Goal: Transaction & Acquisition: Book appointment/travel/reservation

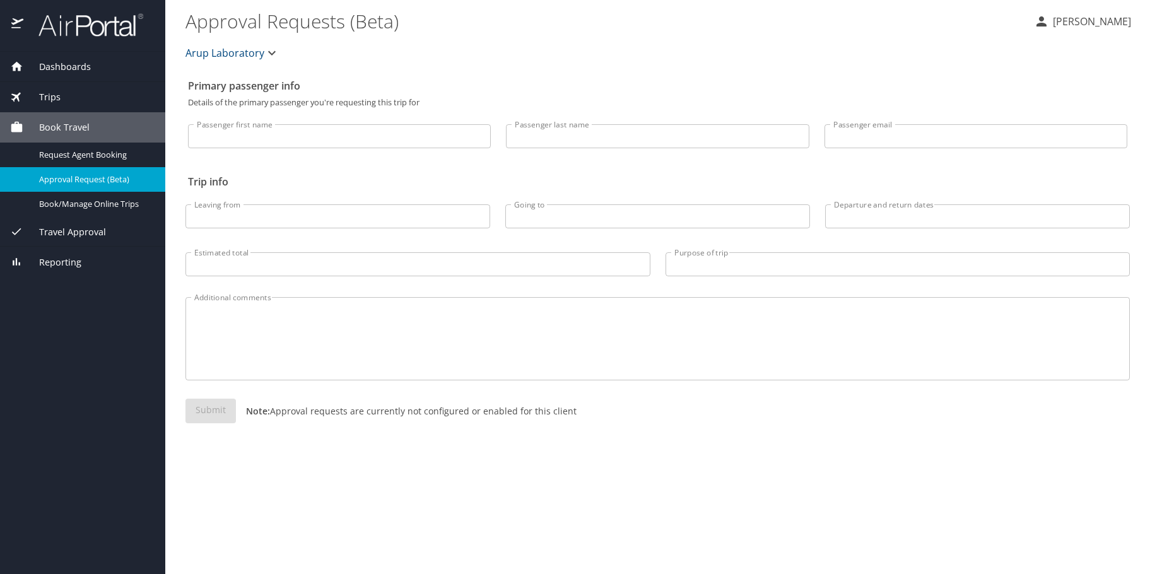
click at [239, 140] on input "Passenger first name" at bounding box center [339, 136] width 303 height 24
type input "rachel"
type input "geer-hughes"
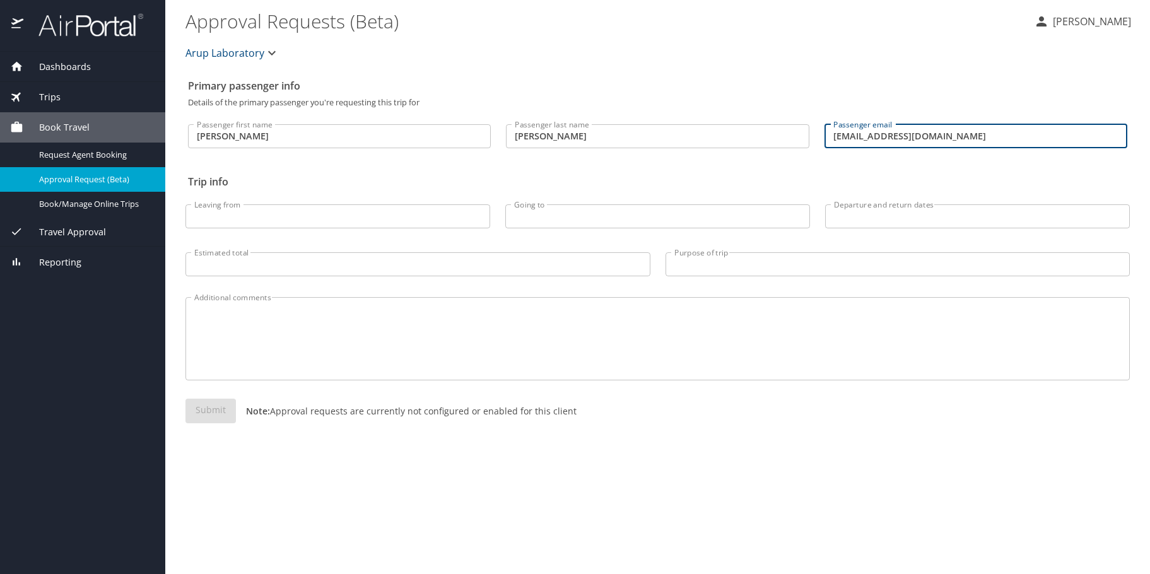
drag, startPoint x: 939, startPoint y: 141, endPoint x: 555, endPoint y: 169, distance: 384.7
click at [557, 170] on div "Primary passenger info Details of the primary passenger you're requesting this …" at bounding box center [658, 323] width 945 height 501
type input "rachel.geer-hughes@aruplab.com"
click at [235, 215] on input "Leaving from" at bounding box center [338, 216] width 305 height 24
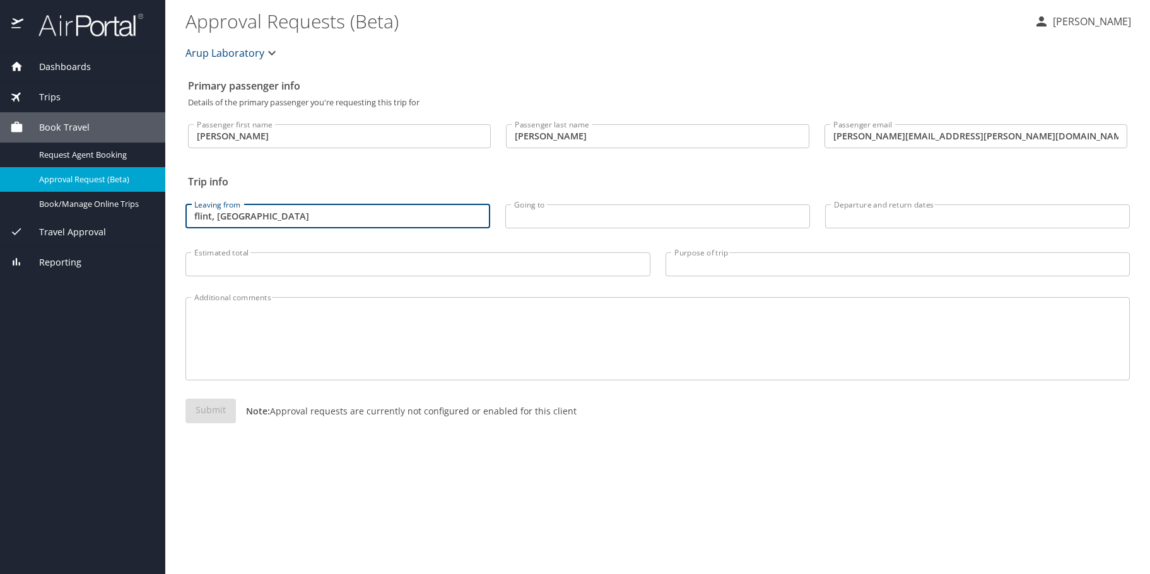
type input "flint, MI"
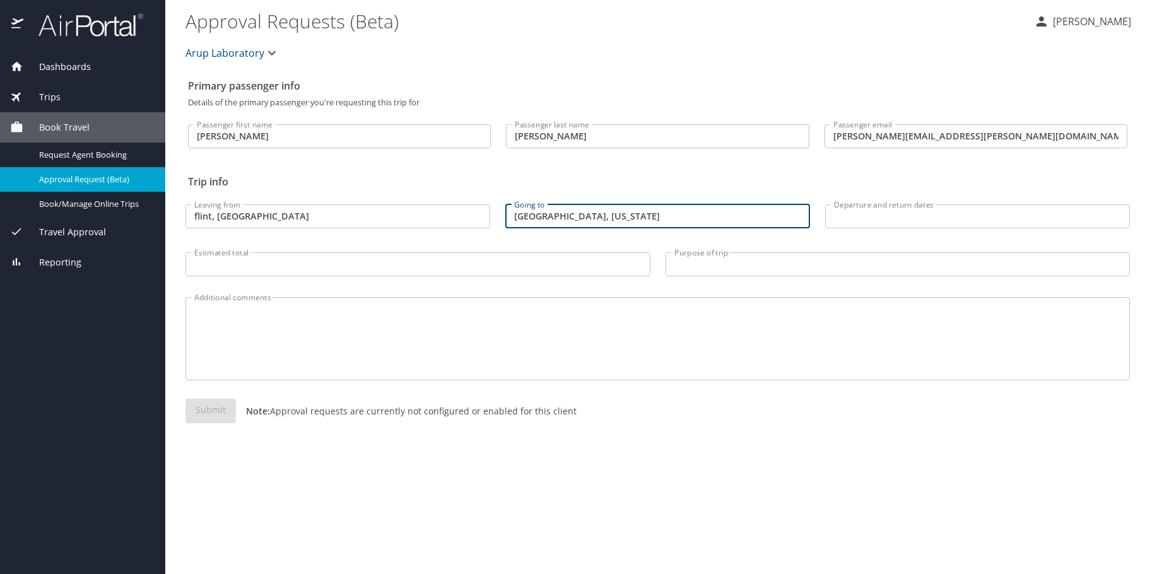
click at [525, 215] on input "Slat Lake City, Utah" at bounding box center [658, 216] width 305 height 24
type input "Salt Lake City, Utah"
drag, startPoint x: 197, startPoint y: 218, endPoint x: 301, endPoint y: 197, distance: 106.3
click at [197, 218] on input "flint, MI" at bounding box center [338, 216] width 305 height 24
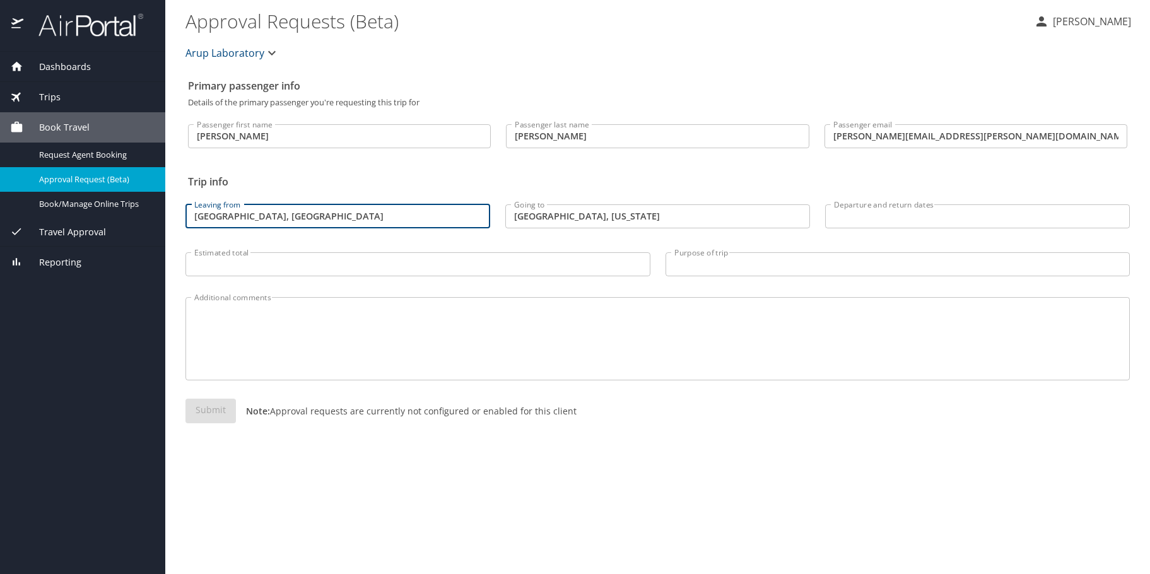
type input "Flint, MI"
click at [899, 216] on input "Departure and return dates" at bounding box center [977, 216] width 305 height 24
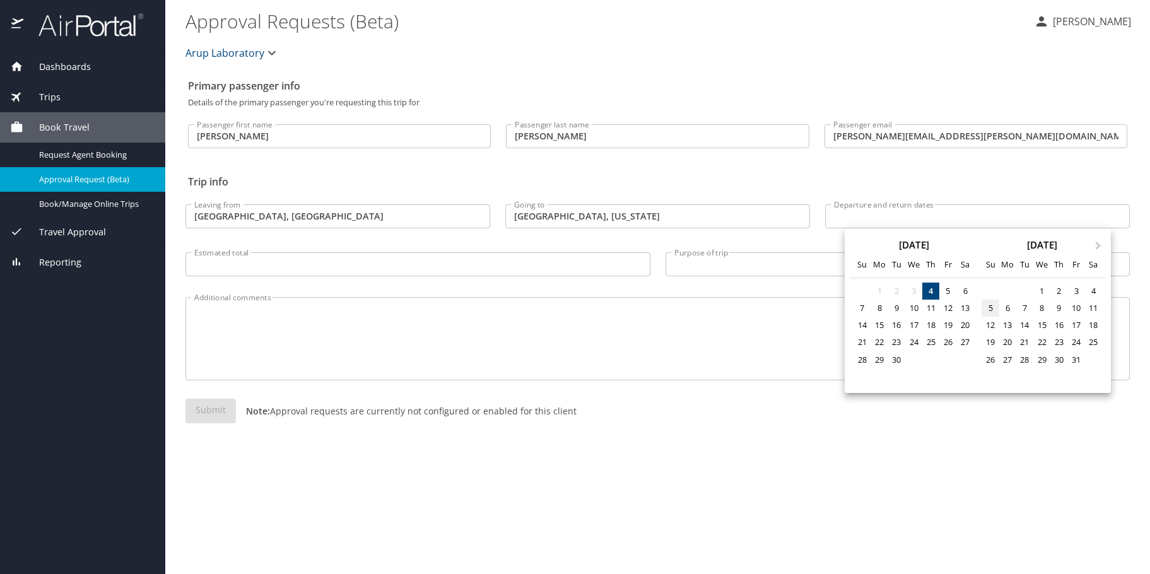
click at [991, 310] on div "5" at bounding box center [990, 308] width 17 height 17
click at [989, 307] on div "5" at bounding box center [990, 308] width 17 height 17
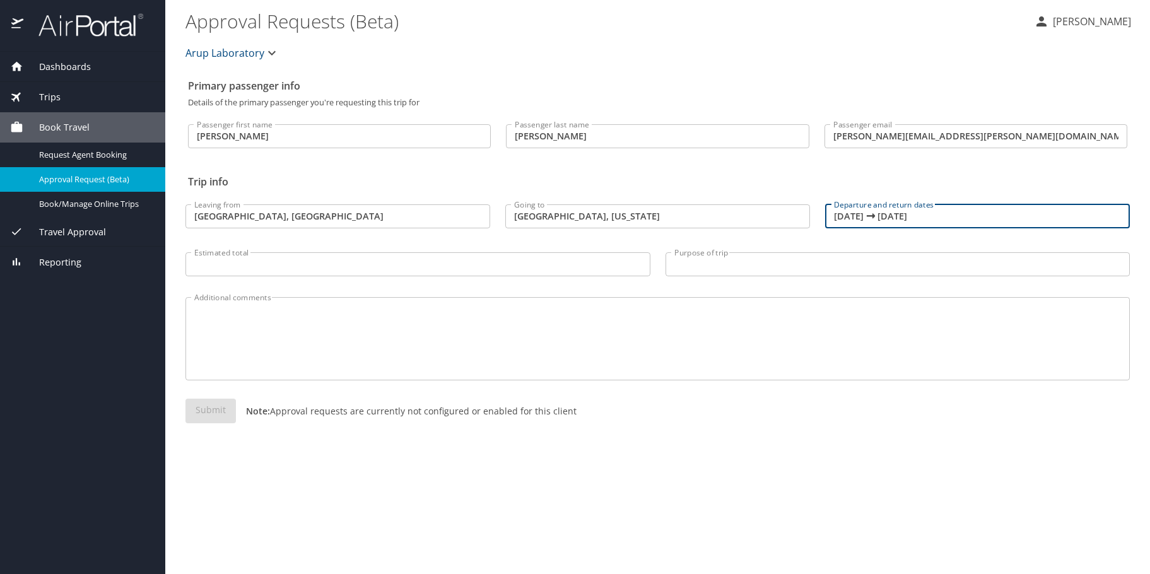
click at [945, 218] on input "10/05/2025 🠦 10/05/2025" at bounding box center [977, 216] width 305 height 24
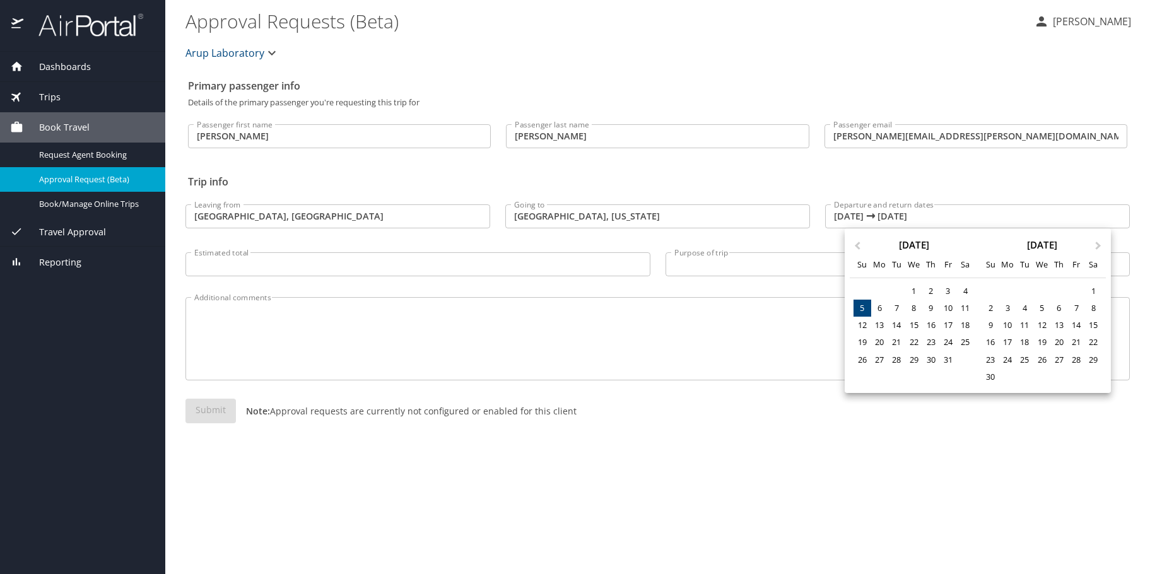
click at [860, 309] on div "5" at bounding box center [862, 308] width 17 height 17
click at [952, 309] on div "10" at bounding box center [948, 308] width 17 height 17
type input "10/05/2025 🠦 10/10/2025"
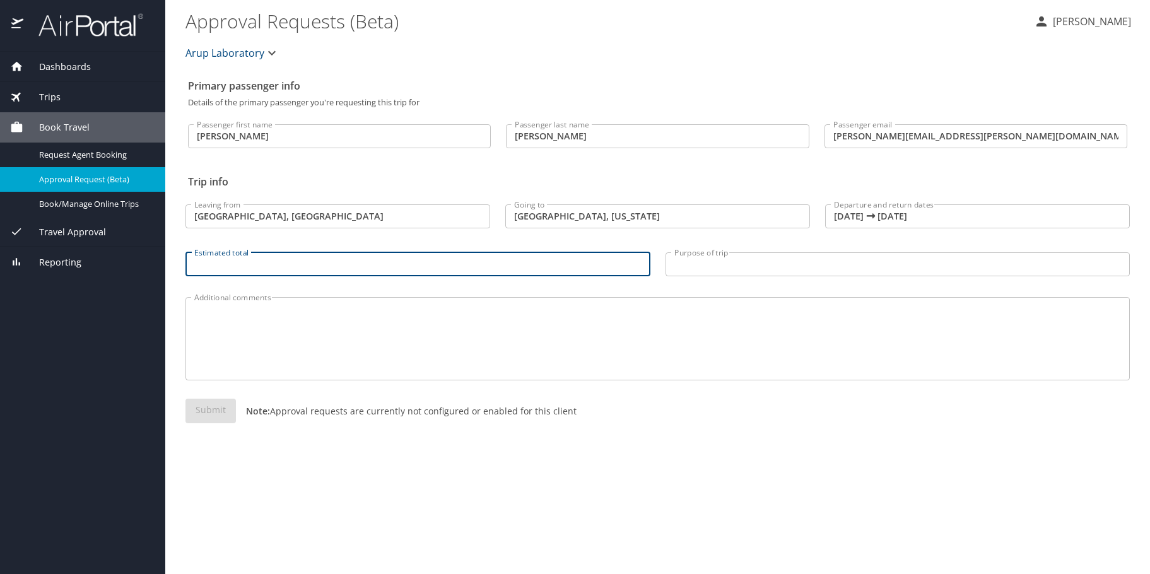
click at [375, 265] on input "Estimated total" at bounding box center [418, 264] width 465 height 24
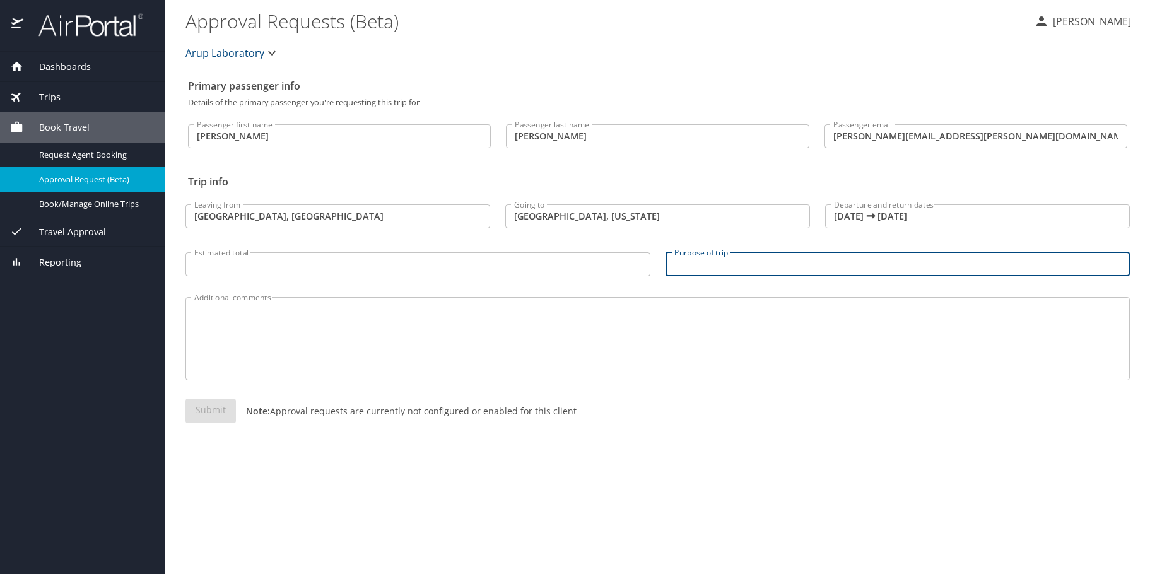
click at [738, 270] on input "Purpose of trip" at bounding box center [898, 264] width 465 height 24
type input "work onsite"
click at [406, 311] on textarea "Additional comments" at bounding box center [657, 339] width 927 height 60
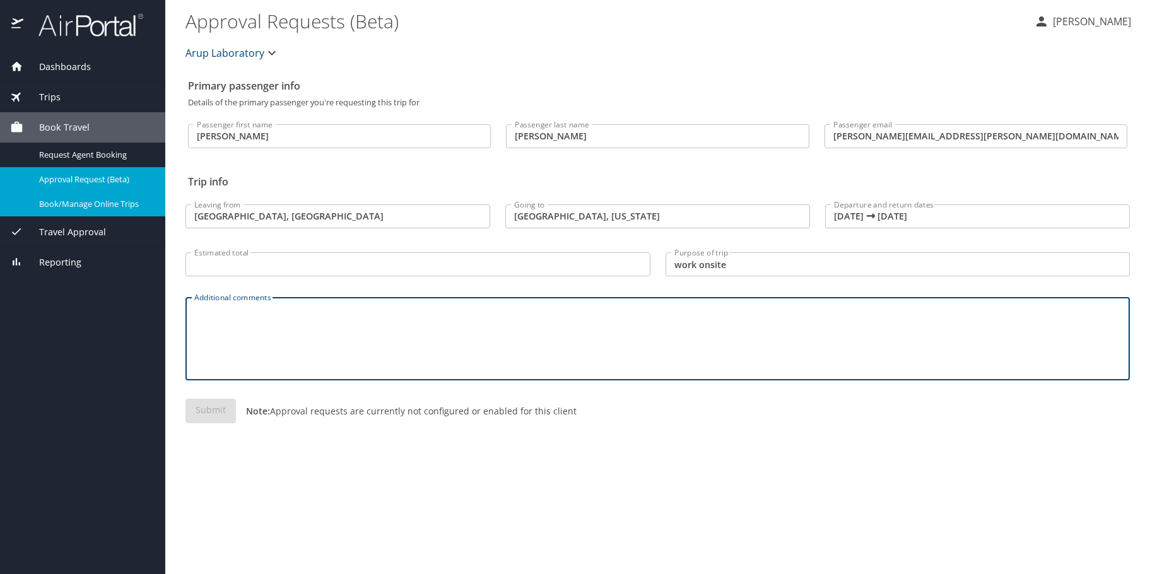
click at [73, 208] on span "Book/Manage Online Trips" at bounding box center [94, 204] width 111 height 12
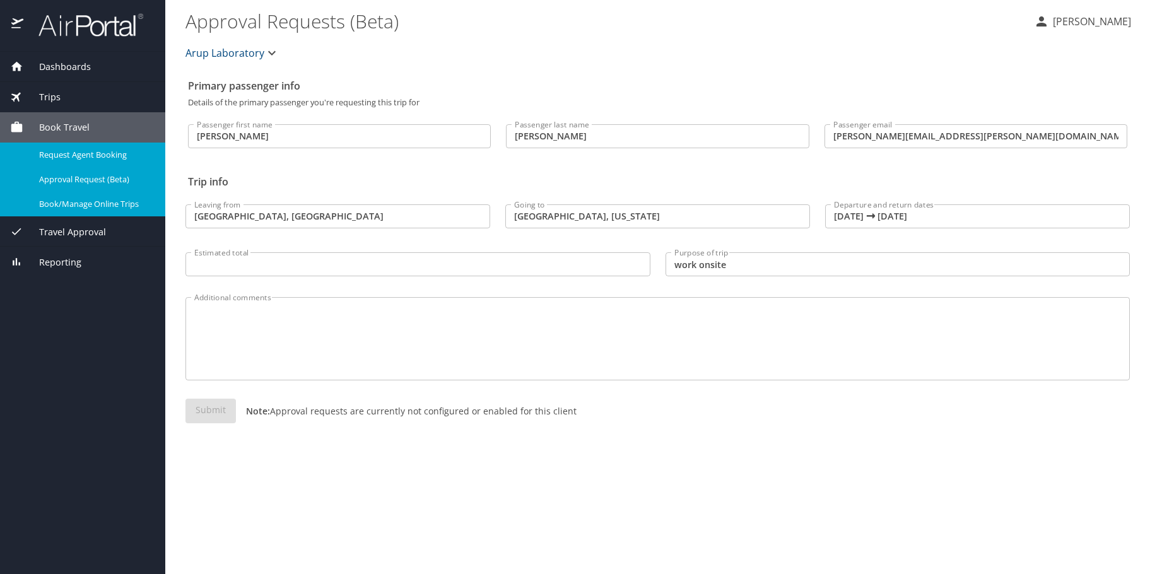
click at [55, 157] on span "Request Agent Booking" at bounding box center [94, 155] width 111 height 12
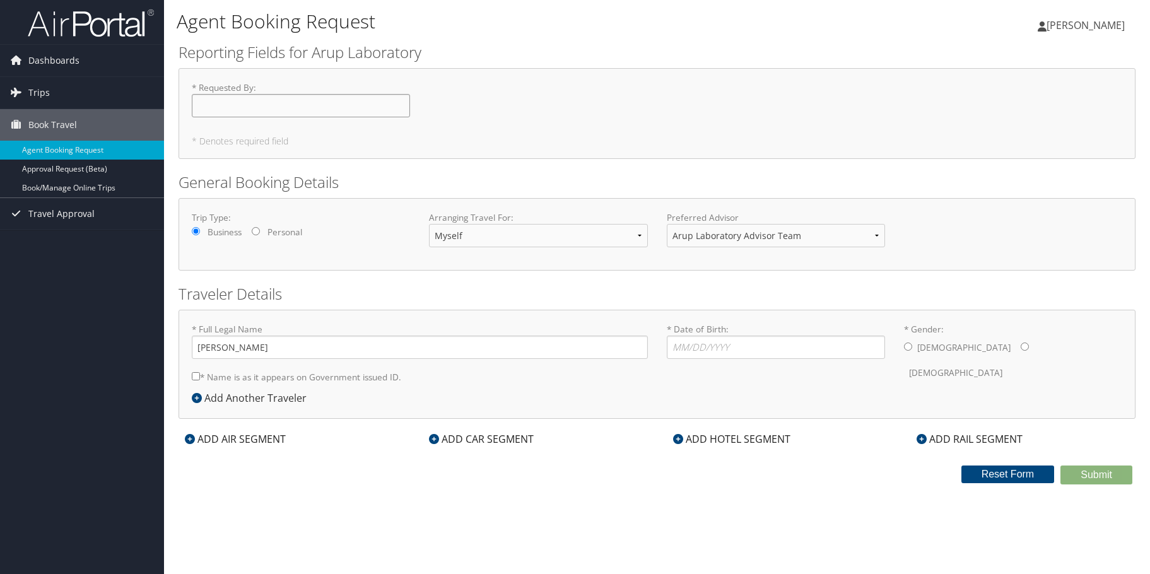
click at [247, 107] on input "* Requested By : Required" at bounding box center [301, 105] width 218 height 23
type input "[PERSON_NAME]"
click at [777, 241] on select "Arup Laboratory Advisor Team" at bounding box center [776, 235] width 218 height 23
click at [777, 240] on select "Arup Laboratory Advisor Team" at bounding box center [776, 235] width 218 height 23
click at [722, 357] on input "* Date of Birth: Invalid Date" at bounding box center [776, 347] width 218 height 23
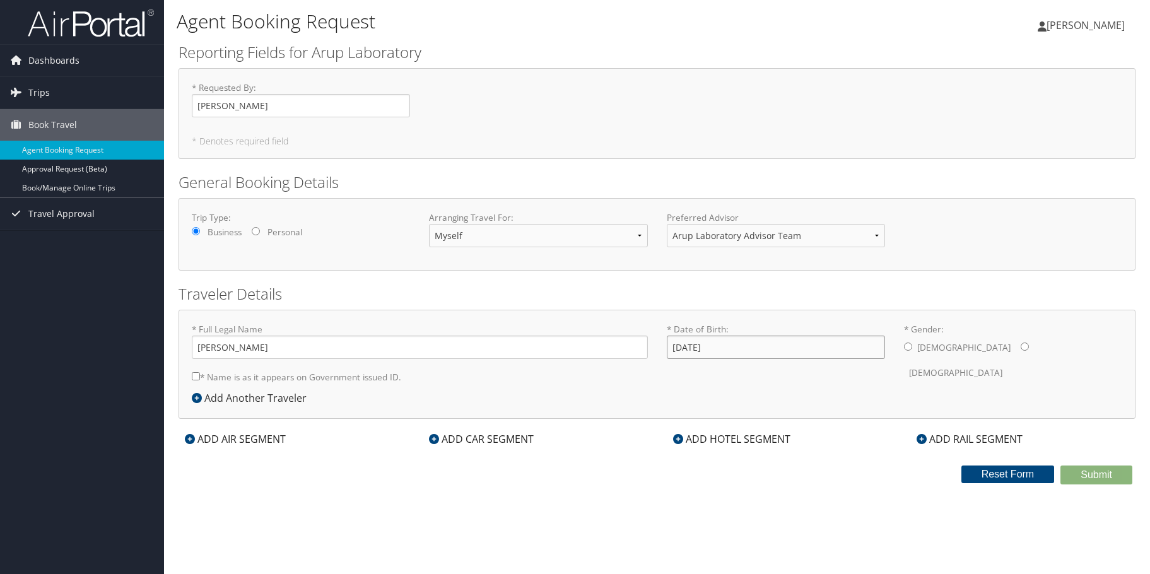
type input "08/08/1978"
click at [1021, 347] on input "* Gender: Male Female" at bounding box center [1025, 347] width 8 height 8
radio input "true"
drag, startPoint x: 227, startPoint y: 349, endPoint x: 355, endPoint y: 329, distance: 130.3
click at [227, 348] on input "rachel geer-hughes" at bounding box center [420, 347] width 456 height 23
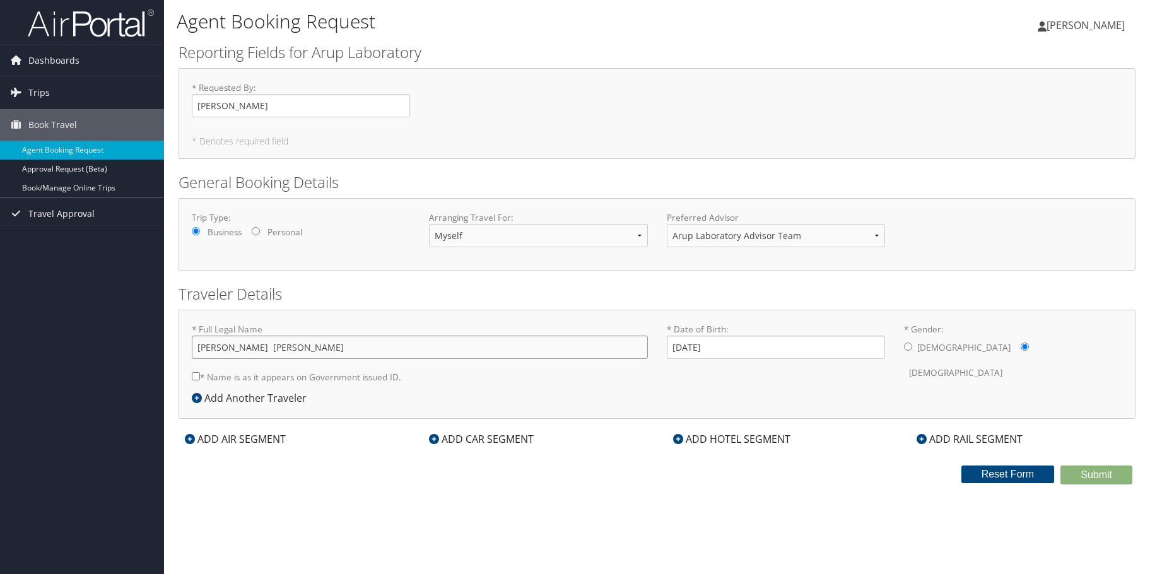
click at [226, 345] on input "rachel helen geer-hughes" at bounding box center [420, 347] width 456 height 23
type input "rachel helen geer-hughes"
click at [199, 379] on input "* Name is as it appears on Government issued ID." at bounding box center [196, 376] width 8 height 8
checkbox input "true"
click at [191, 440] on icon at bounding box center [190, 439] width 10 height 10
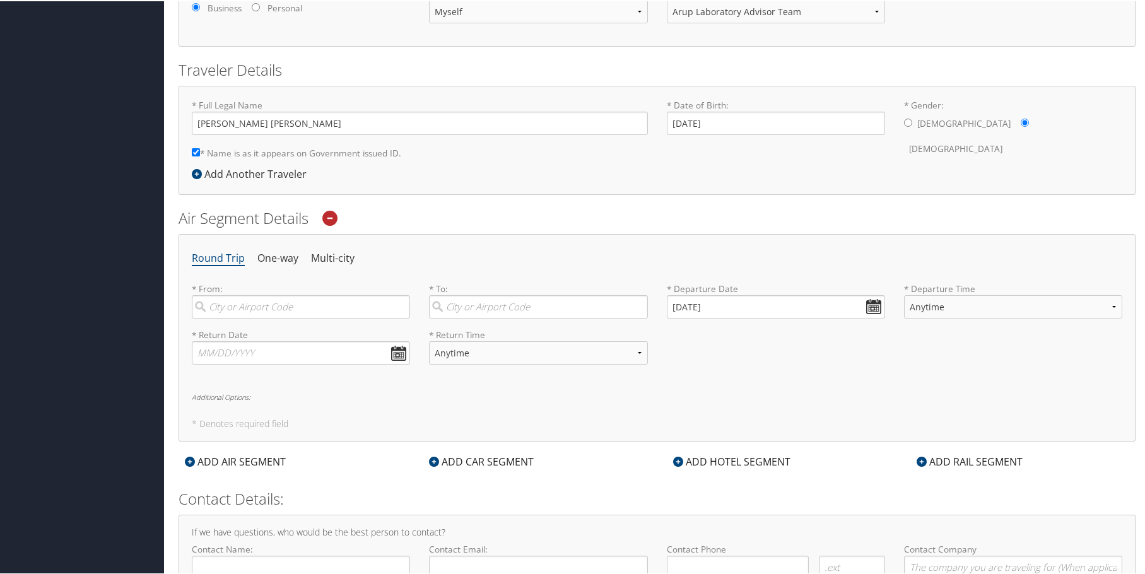
scroll to position [252, 0]
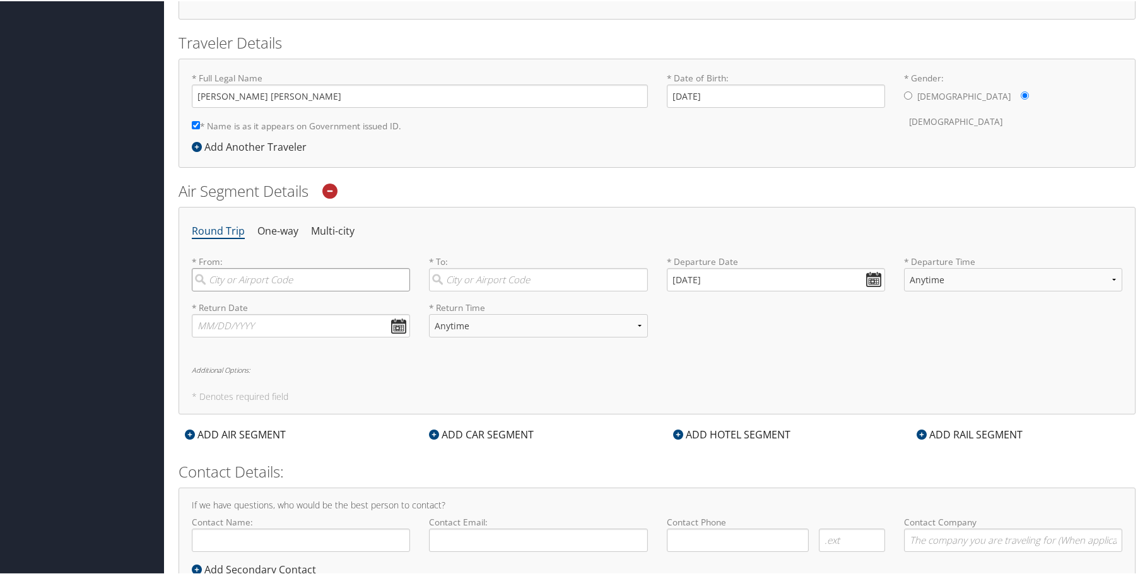
click at [240, 278] on input "search" at bounding box center [301, 278] width 218 height 23
click at [255, 300] on div "Flint (FNT MI)" at bounding box center [302, 305] width 201 height 16
click at [255, 290] on input "fnt" at bounding box center [301, 278] width 218 height 23
type input "Flint (FNT MI)"
click at [531, 280] on input "search" at bounding box center [538, 278] width 218 height 23
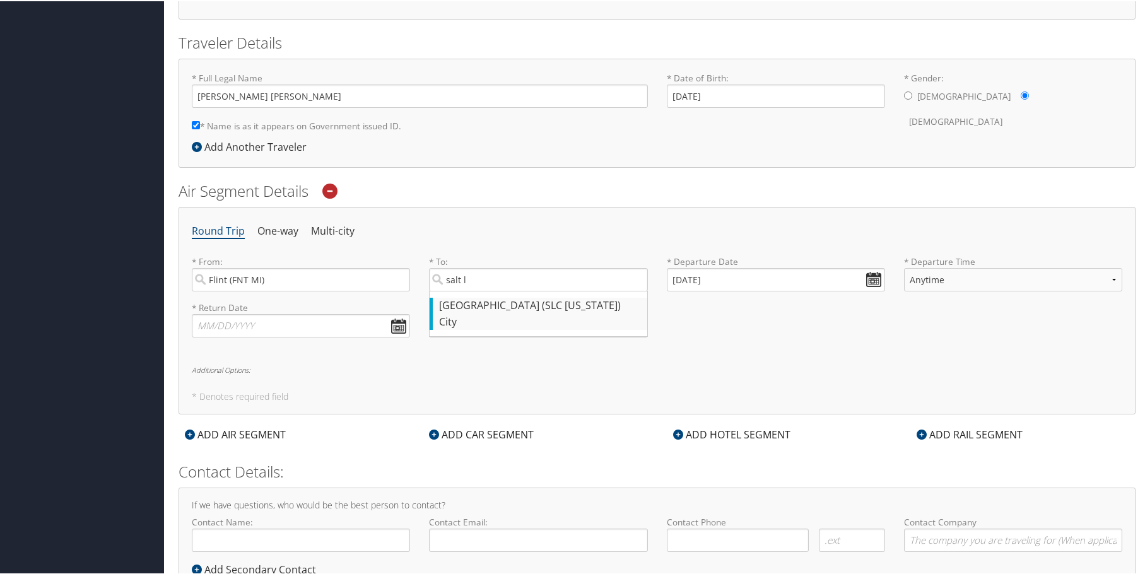
click at [519, 309] on div "Salt Lake City (SLC Utah)" at bounding box center [539, 305] width 201 height 16
click at [519, 290] on input "salt l" at bounding box center [538, 278] width 218 height 23
type input "Salt Lake City (SLC Utah)"
click at [726, 275] on input "09/04/2025" at bounding box center [776, 278] width 218 height 23
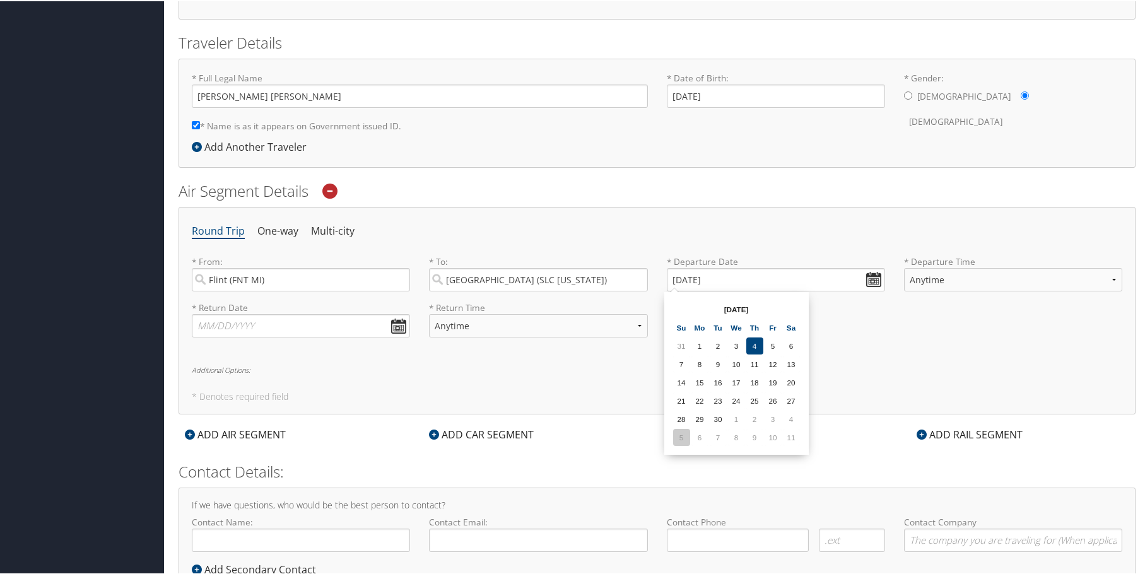
click at [680, 437] on td "5" at bounding box center [681, 436] width 17 height 17
type input "10/05/2025"
click at [963, 279] on select "Anytime Early Morning (5AM-7AM) Morning (7AM-12PM) Afternoon (12PM-5PM) Evening…" at bounding box center [1013, 278] width 218 height 23
select select "12PM-5PM"
click at [904, 267] on select "Anytime Early Morning (5AM-7AM) Morning (7AM-12PM) Afternoon (12PM-5PM) Evening…" at bounding box center [1013, 278] width 218 height 23
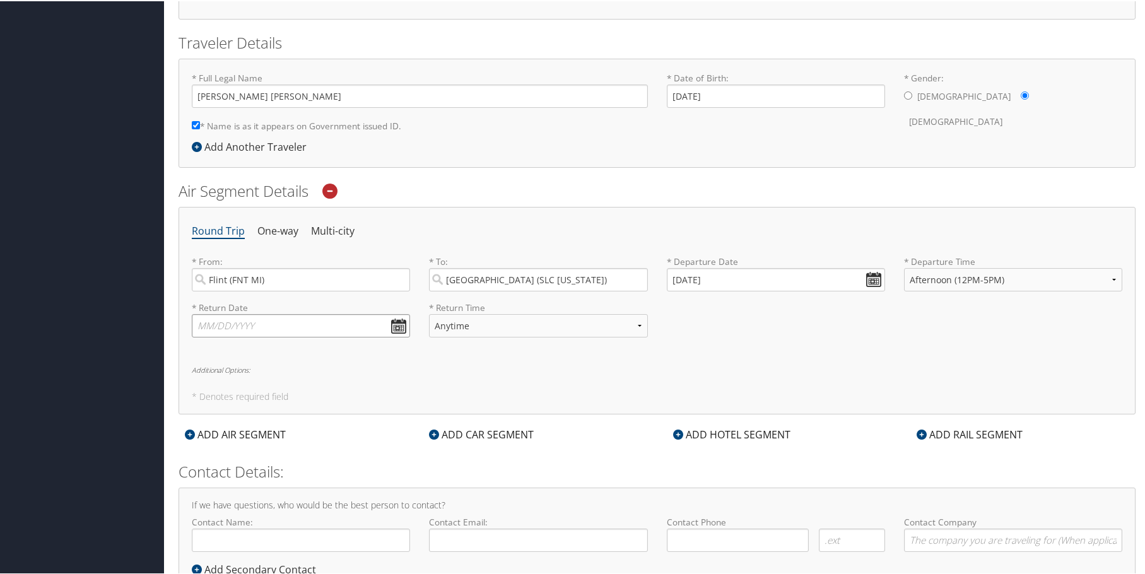
click at [261, 325] on input "text" at bounding box center [301, 324] width 218 height 23
click at [974, 278] on select "Anytime Early Morning (5AM-7AM) Morning (7AM-12PM) Afternoon (12PM-5PM) Evening…" at bounding box center [1013, 278] width 218 height 23
click at [904, 267] on select "Anytime Early Morning (5AM-7AM) Morning (7AM-12PM) Afternoon (12PM-5PM) Evening…" at bounding box center [1013, 278] width 218 height 23
click at [267, 325] on input "text" at bounding box center [301, 324] width 218 height 23
click at [297, 485] on td "10" at bounding box center [300, 482] width 17 height 17
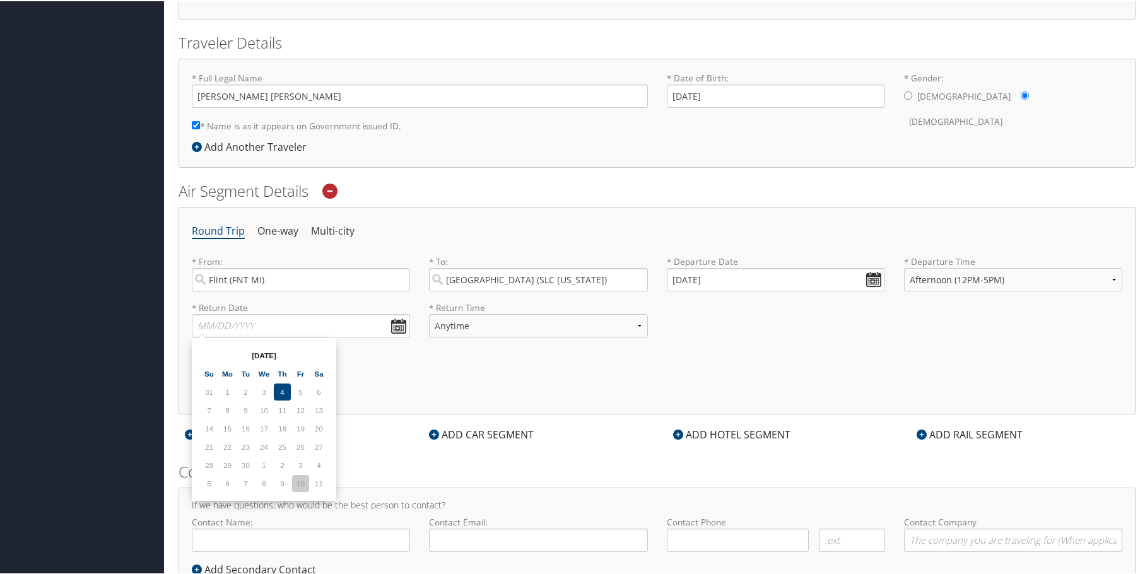
type input "10/10/2025"
click at [535, 321] on select "Anytime Early Morning (5AM-7AM) Morning (7AM-12PM) Afternoon (12PM-5PM) Evening…" at bounding box center [538, 324] width 218 height 23
select select "7AM-12PM"
click at [429, 313] on select "Anytime Early Morning (5AM-7AM) Morning (7AM-12PM) Afternoon (12PM-5PM) Evening…" at bounding box center [538, 324] width 218 height 23
click at [766, 340] on div "* Return Date 10/10/2025 Dates must be valid * Return Time Anytime Early Mornin…" at bounding box center [657, 323] width 950 height 46
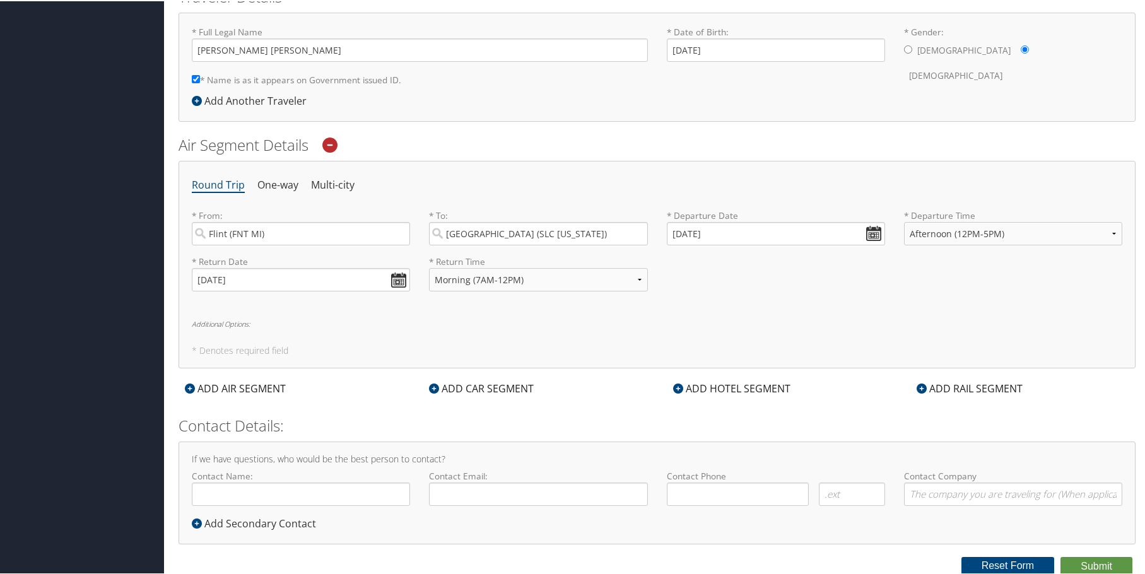
scroll to position [299, 0]
click at [462, 386] on div "ADD CAR SEGMENT" at bounding box center [481, 386] width 117 height 15
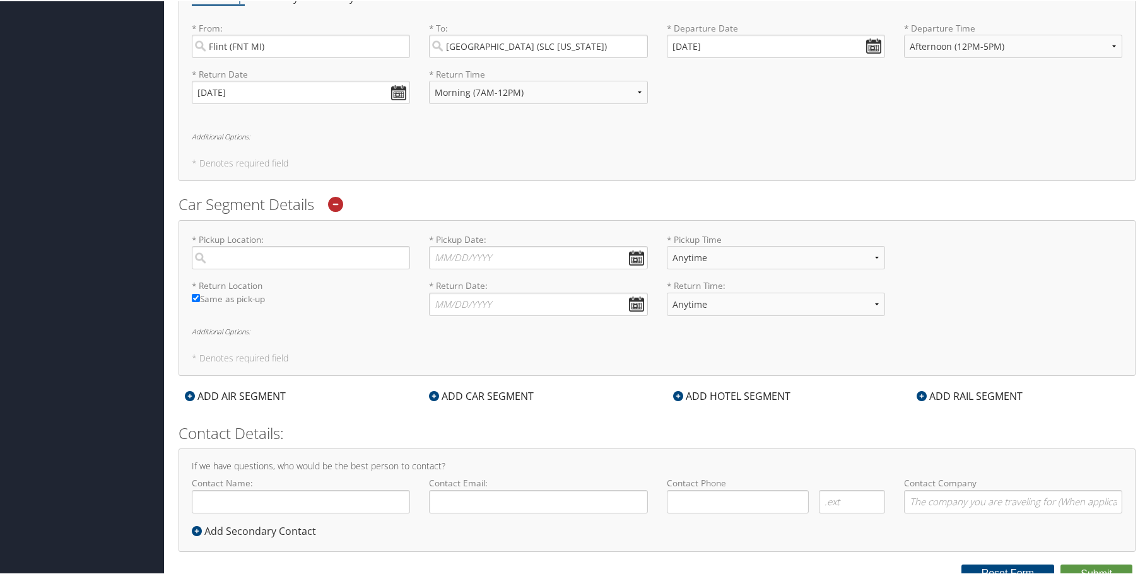
scroll to position [488, 0]
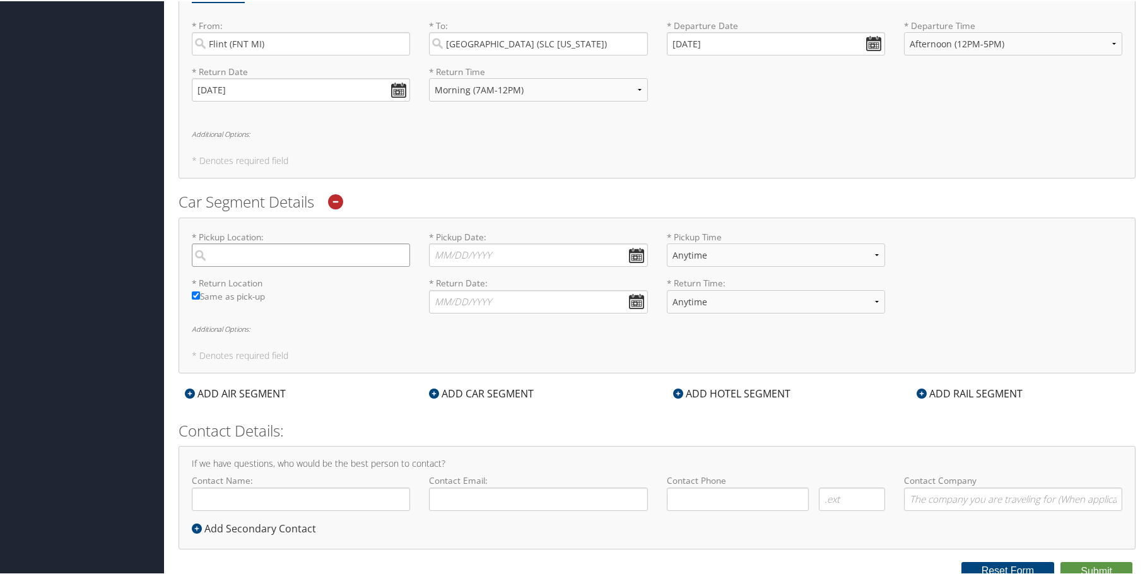
click at [326, 253] on input "search" at bounding box center [301, 253] width 218 height 23
click at [309, 287] on div "Salt Lake City (SLC Utah)" at bounding box center [302, 280] width 201 height 16
click at [309, 266] on input "salt la" at bounding box center [301, 253] width 218 height 23
type input "Salt Lake City"
click at [632, 251] on input "* Pickup Date: Dates must be valid" at bounding box center [538, 253] width 218 height 23
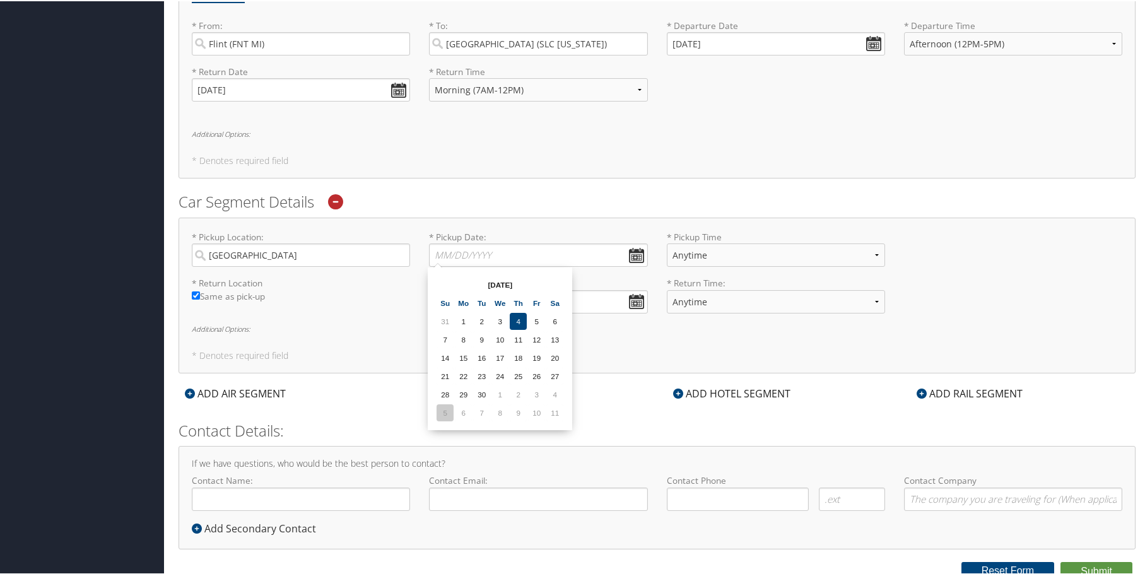
click at [446, 410] on td "5" at bounding box center [445, 411] width 17 height 17
type input "10/05/2025"
click at [726, 255] on select "Anytime 12:00 AM 1:00 AM 2:00 AM 3:00 AM 4:00 AM 5:00 AM 6:00 AM 7:00 AM 8:00 A…" at bounding box center [776, 253] width 218 height 23
click at [699, 254] on select "Anytime 12:00 AM 1:00 AM 2:00 AM 3:00 AM 4:00 AM 5:00 AM 6:00 AM 7:00 AM 8:00 A…" at bounding box center [776, 253] width 218 height 23
click at [524, 304] on input "* Return Date: Dates must be valid" at bounding box center [538, 300] width 218 height 23
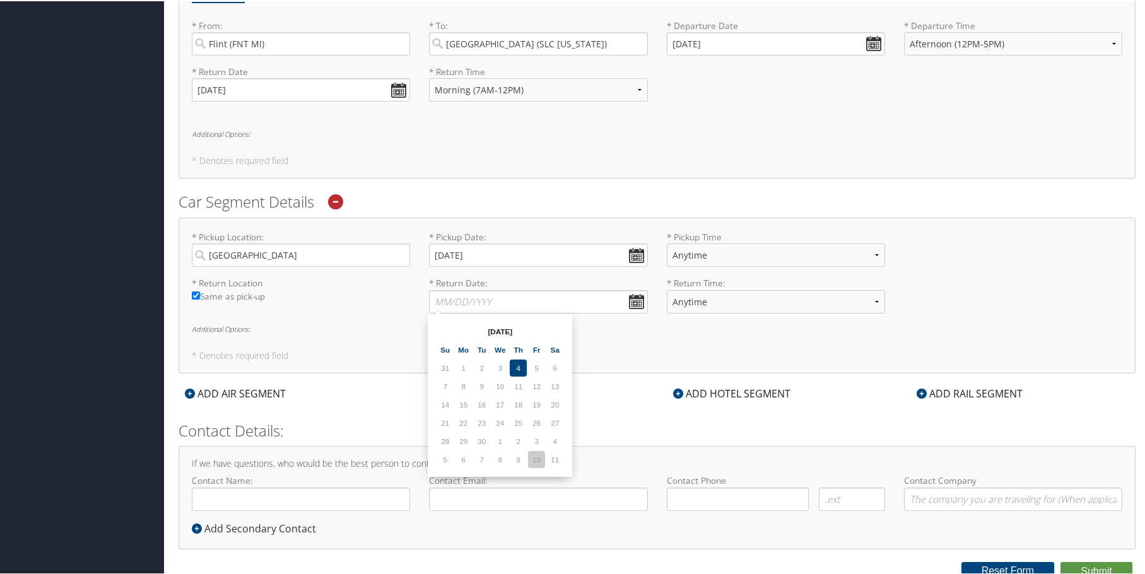
click at [536, 456] on td "10" at bounding box center [536, 458] width 17 height 17
type input "10/10/2025"
click at [336, 340] on div "* Pickup Location: Salt Lake City Required * Pickup Date: 10/05/2025 Dates must…" at bounding box center [657, 294] width 957 height 156
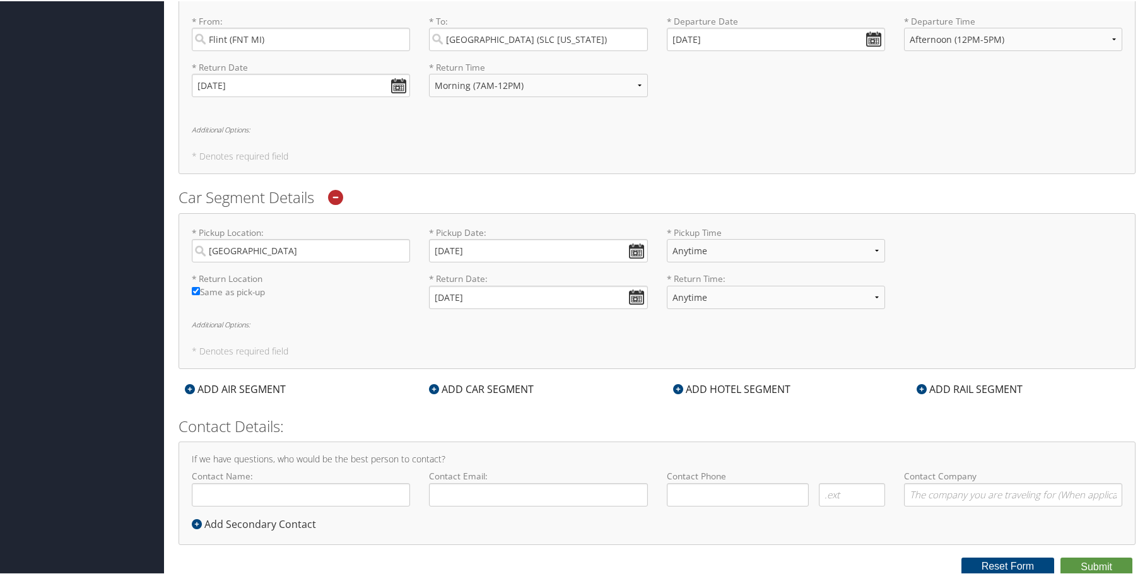
scroll to position [494, 0]
click at [722, 387] on div "ADD HOTEL SEGMENT" at bounding box center [732, 386] width 130 height 15
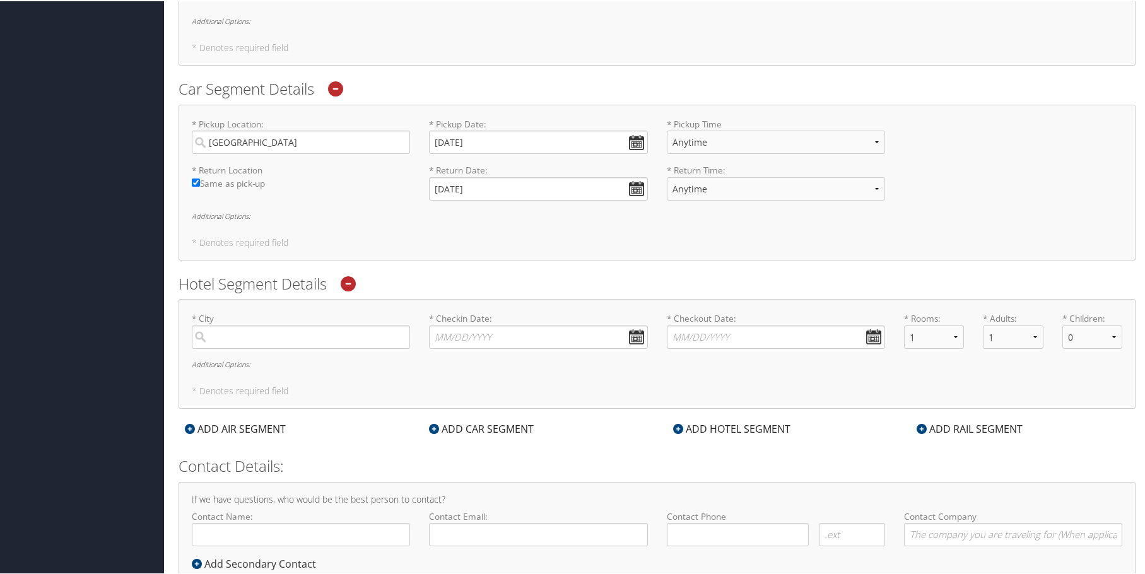
scroll to position [620, 0]
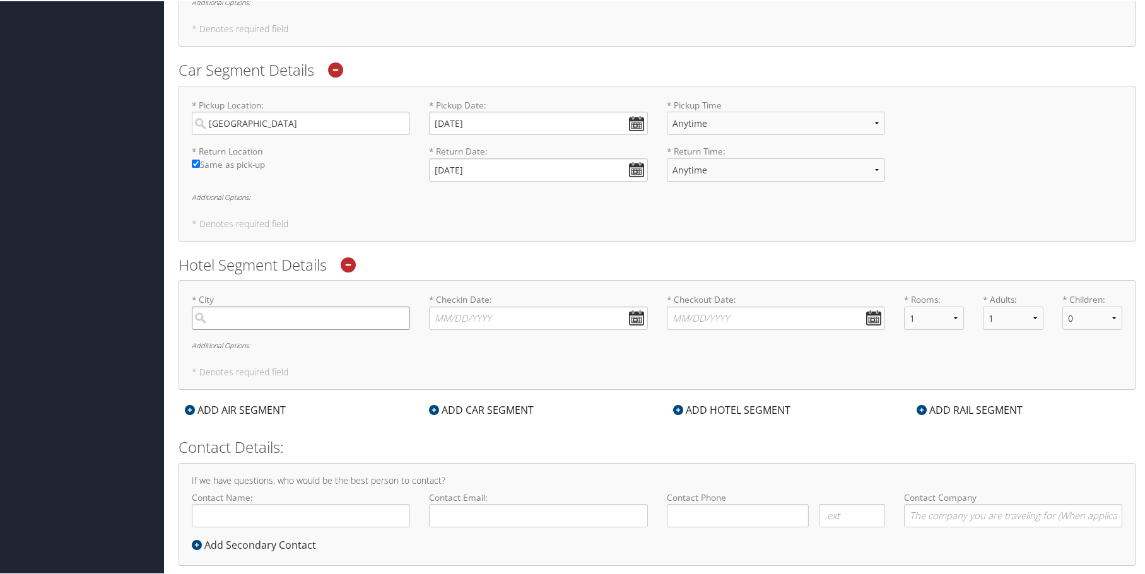
click at [242, 320] on input "search" at bounding box center [301, 316] width 218 height 23
click at [278, 340] on div "Salt Lake City (SLC Utah)" at bounding box center [302, 343] width 201 height 16
click at [278, 329] on input "salt lak" at bounding box center [301, 316] width 218 height 23
type input "Salt Lake City"
click at [459, 326] on input "* Checkin Date: Dates must be valid" at bounding box center [538, 316] width 218 height 23
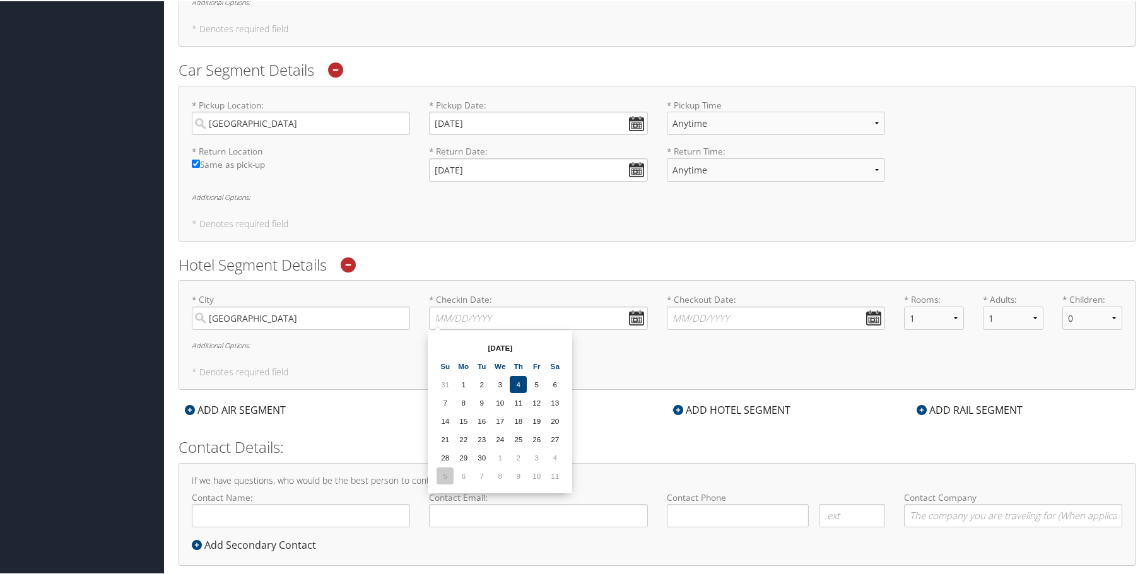
click at [446, 478] on td "5" at bounding box center [445, 474] width 17 height 17
type input "10/05/2025"
click at [744, 316] on input "* Checkout Date: Dates must be valid" at bounding box center [776, 316] width 218 height 23
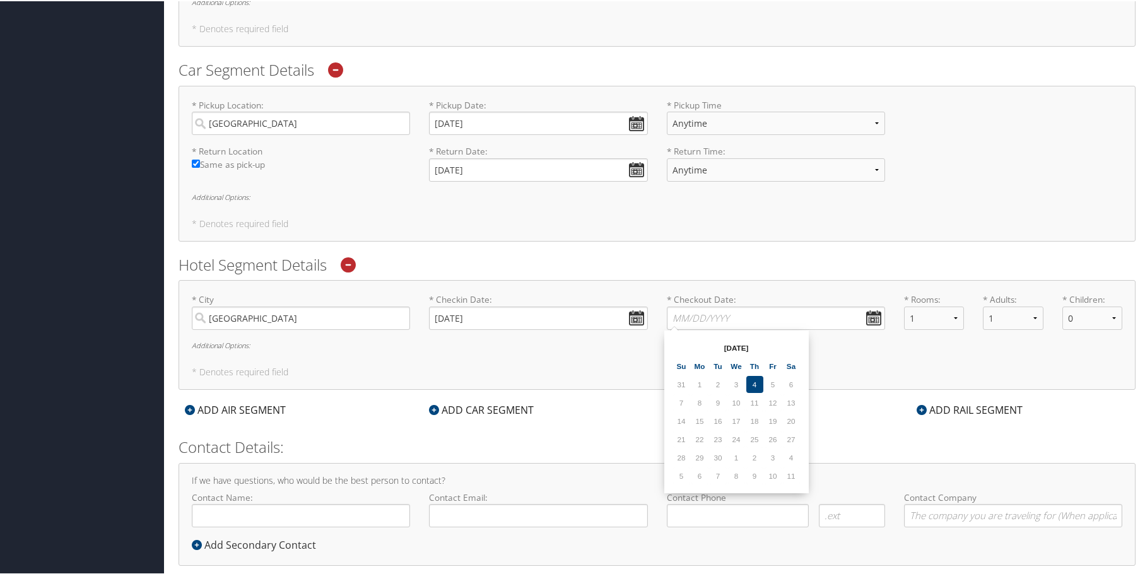
click at [769, 478] on td "10" at bounding box center [773, 474] width 17 height 17
type input "10/10/2025"
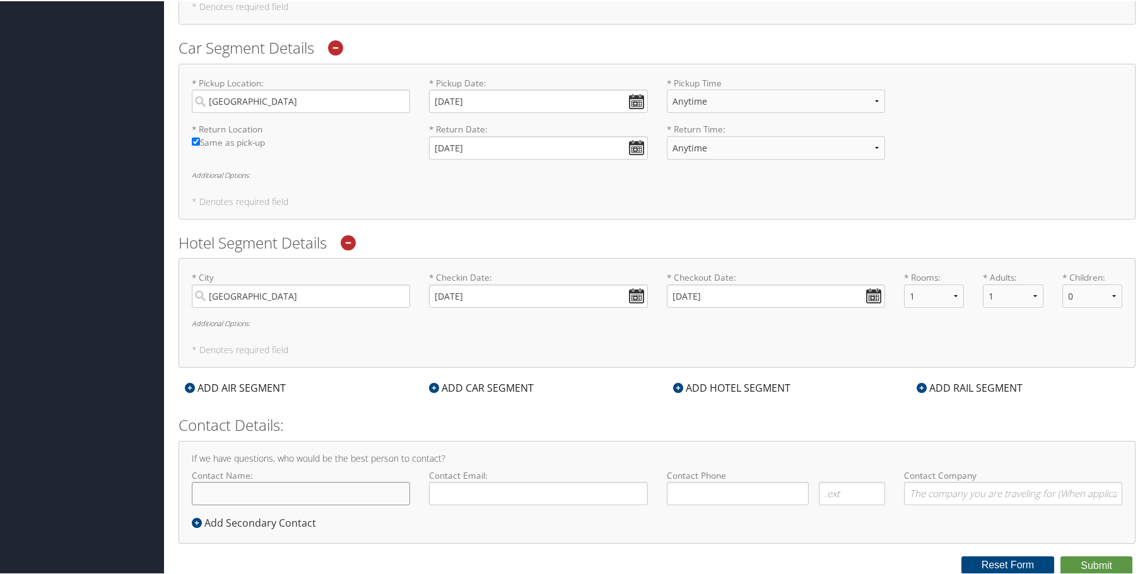
click at [305, 488] on input "Contact Name:" at bounding box center [301, 492] width 218 height 23
type input "[PERSON_NAME]"
type input "rachgeer2@gmail.com"
type input "( ) -"
drag, startPoint x: 532, startPoint y: 492, endPoint x: 302, endPoint y: 490, distance: 230.4
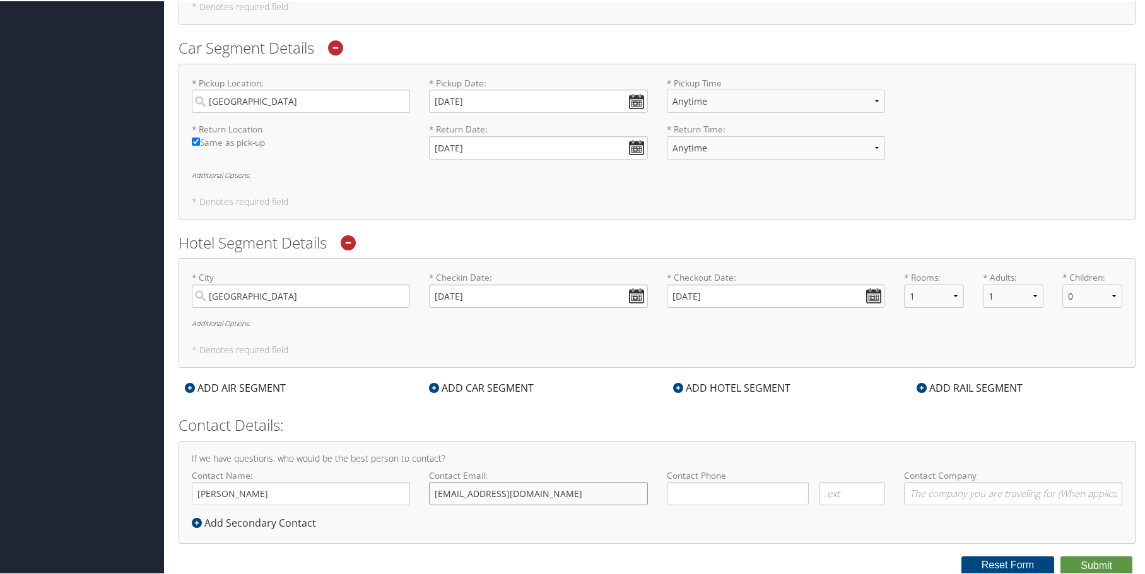
click at [302, 490] on div "Contact Name: rachel geer-hughes Required Contact Email: rachgeer2@gmail.com Re…" at bounding box center [657, 491] width 950 height 46
type input "rachel.geer-hughes@aruplab.com"
click at [745, 483] on input at bounding box center [738, 492] width 143 height 23
type input "(810) 964-2738"
click at [940, 492] on input "Contact Company" at bounding box center [1013, 492] width 218 height 23
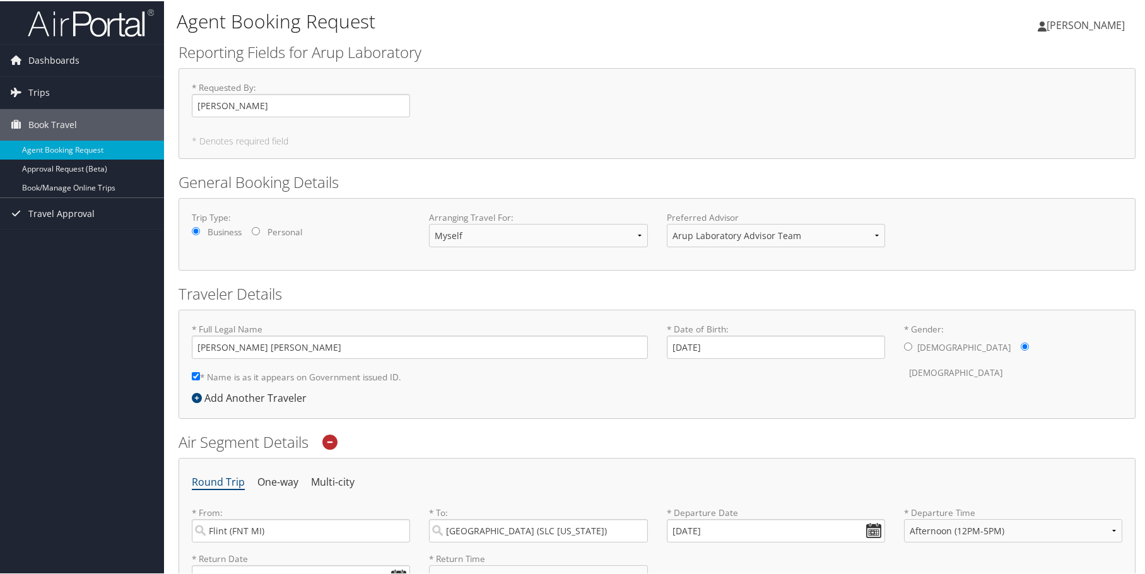
scroll to position [0, 0]
type input "ARUP Laboratories"
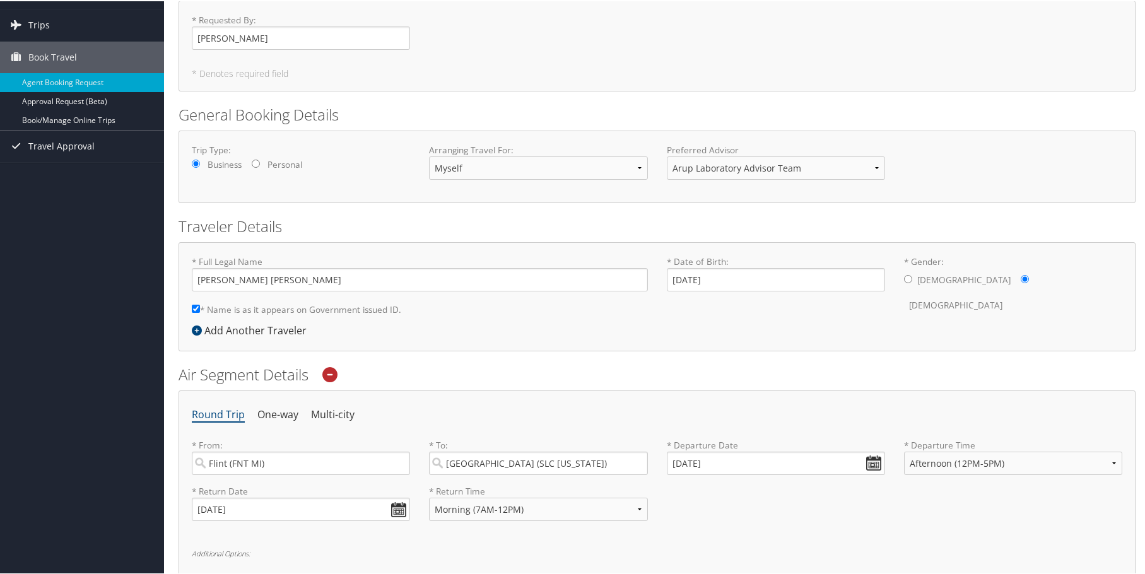
scroll to position [126, 0]
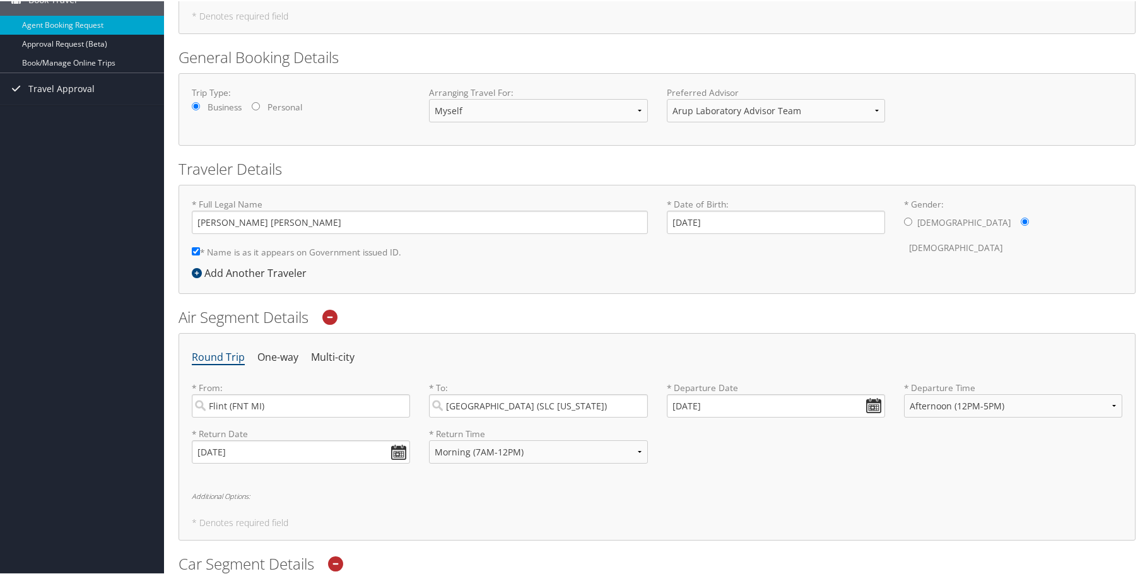
click at [269, 275] on div "Add Another Traveler" at bounding box center [252, 271] width 121 height 15
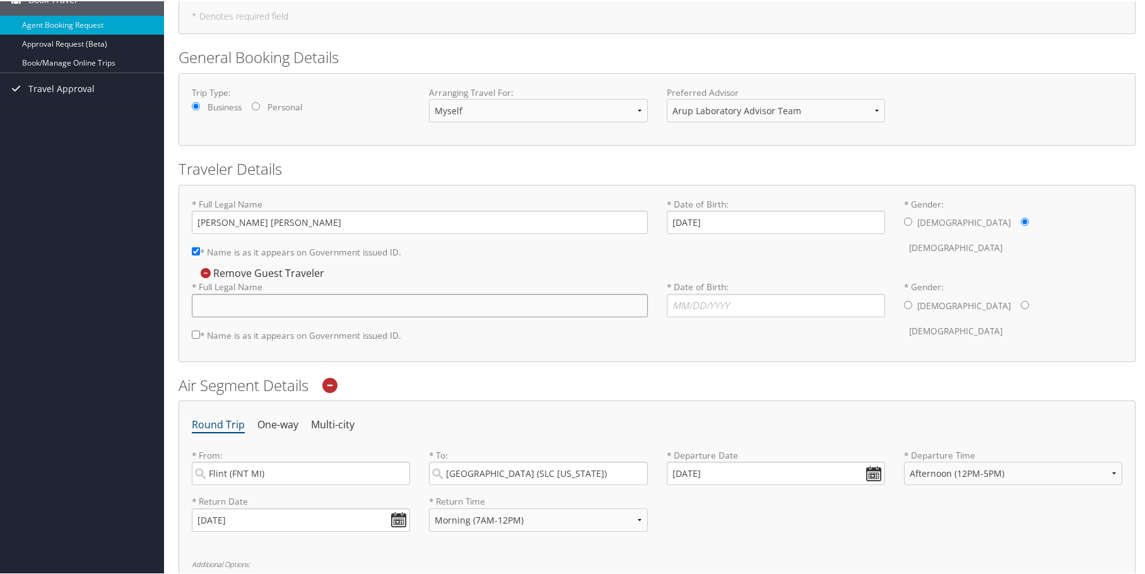
click at [259, 304] on input "* Full Legal Name" at bounding box center [420, 304] width 456 height 23
drag, startPoint x: 206, startPoint y: 273, endPoint x: 245, endPoint y: 271, distance: 39.1
click at [206, 273] on icon at bounding box center [206, 272] width 10 height 10
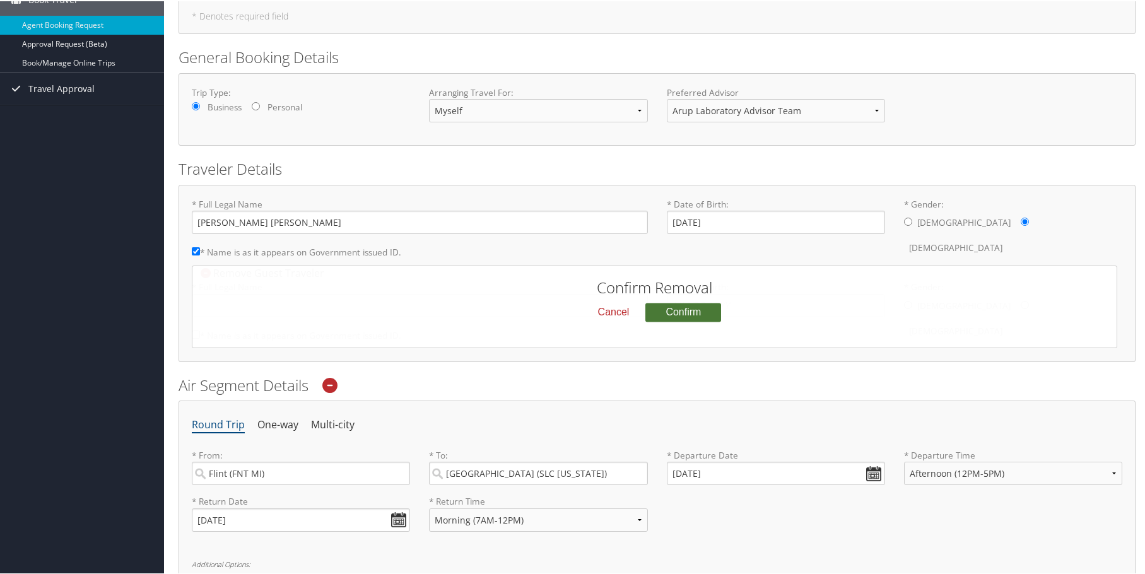
click at [680, 312] on button "Confirm" at bounding box center [684, 311] width 76 height 19
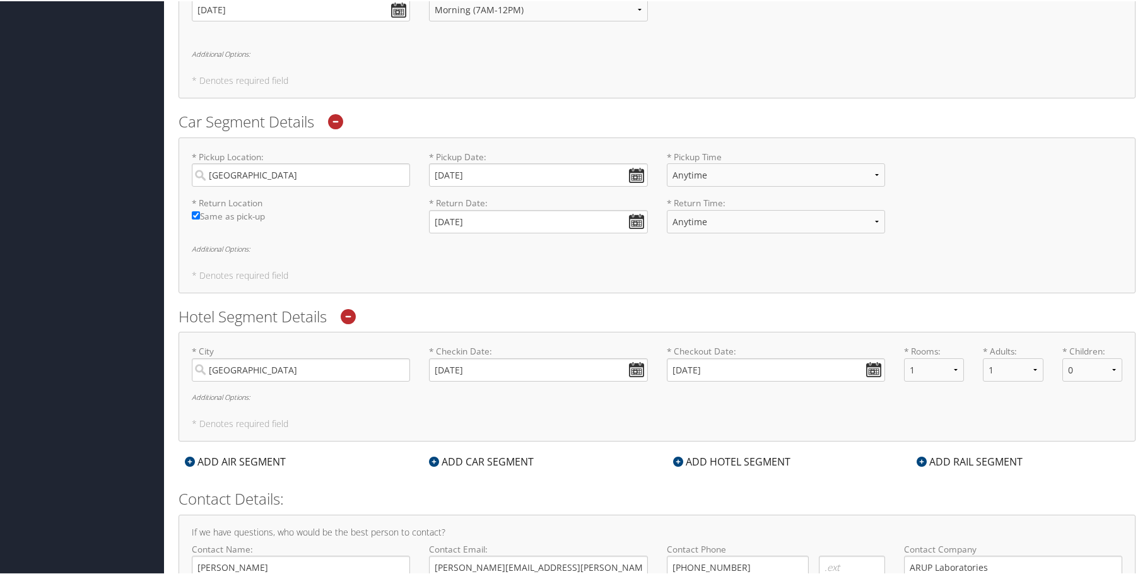
scroll to position [642, 0]
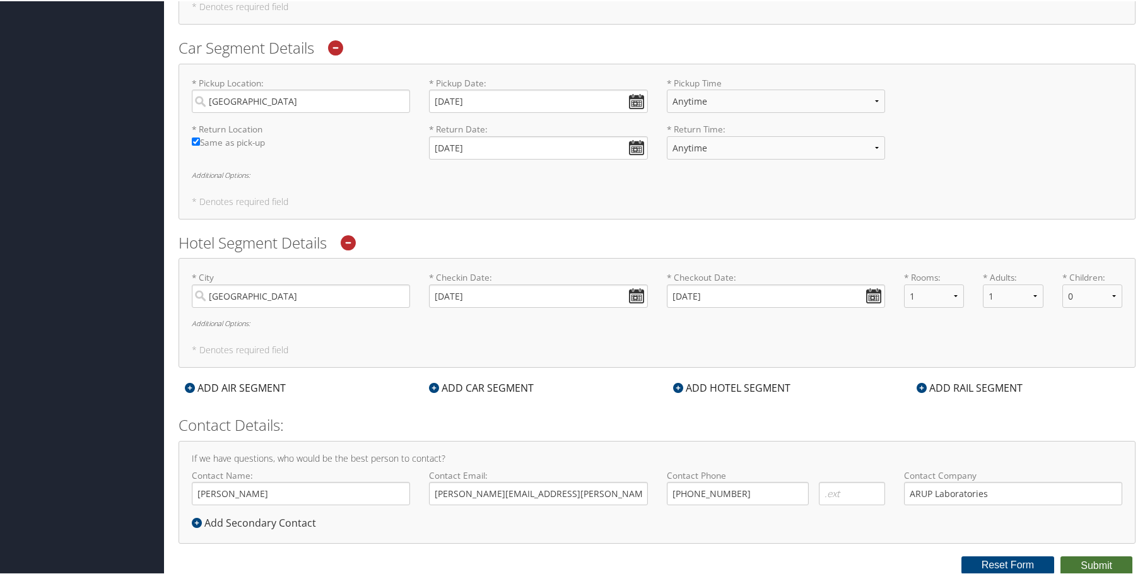
click at [1094, 564] on button "Submit" at bounding box center [1097, 564] width 72 height 19
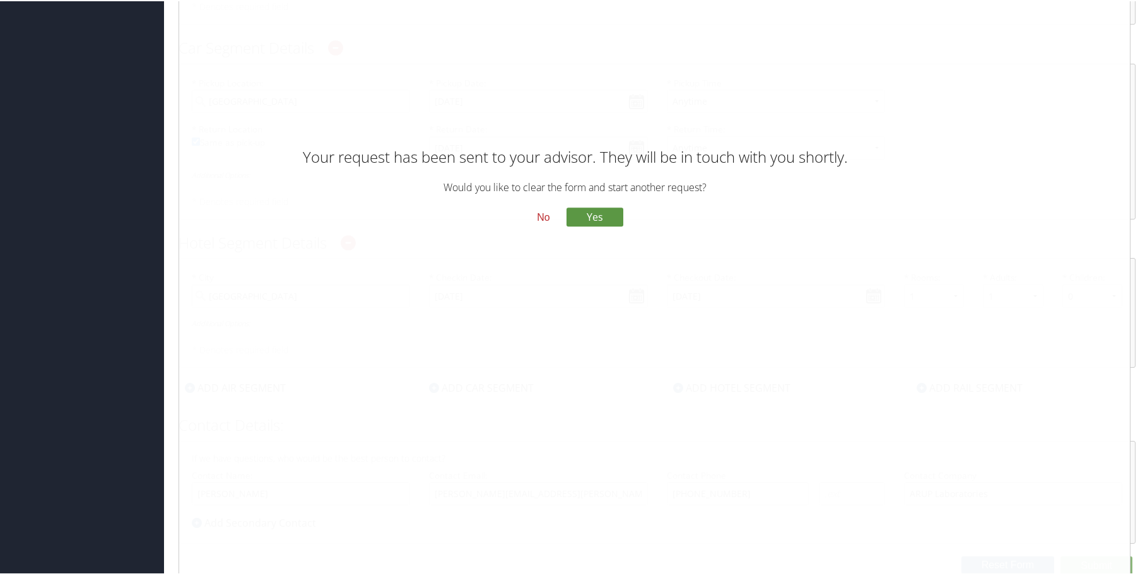
click at [541, 214] on button "No" at bounding box center [543, 216] width 33 height 21
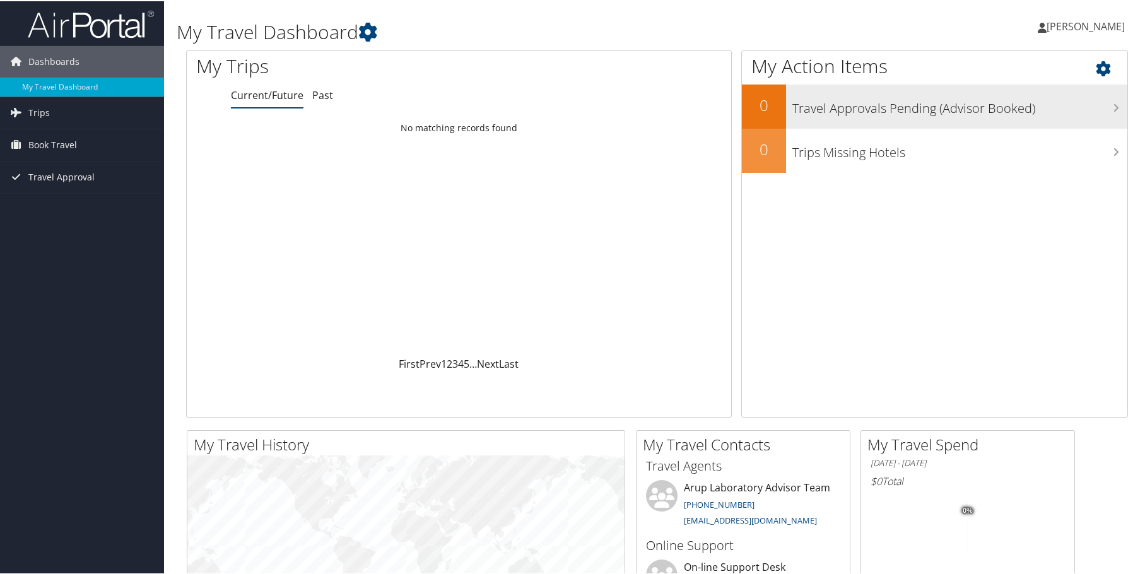
click at [935, 107] on h3 "Travel Approvals Pending (Advisor Booked)" at bounding box center [960, 104] width 335 height 24
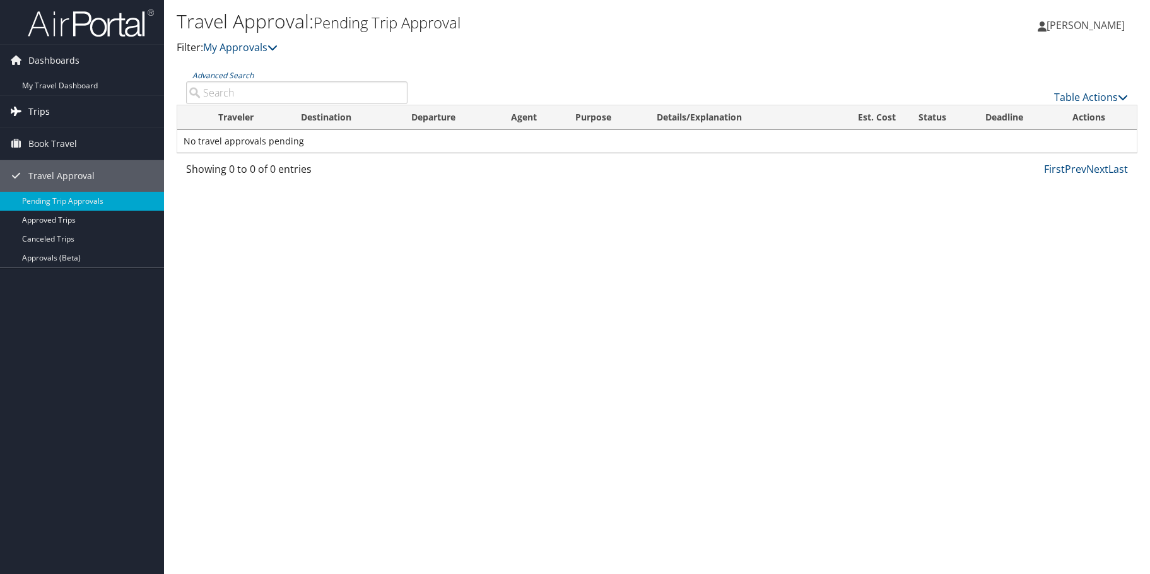
click at [34, 115] on span "Trips" at bounding box center [38, 112] width 21 height 32
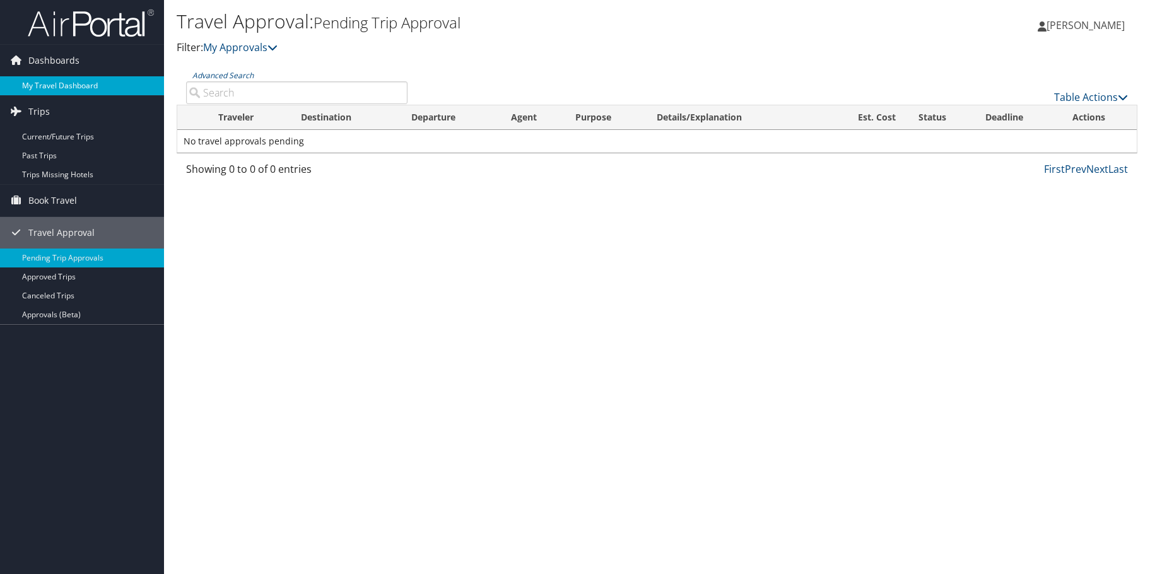
click at [50, 81] on link "My Travel Dashboard" at bounding box center [82, 85] width 164 height 19
